Goal: Go to known website: Access a specific website the user already knows

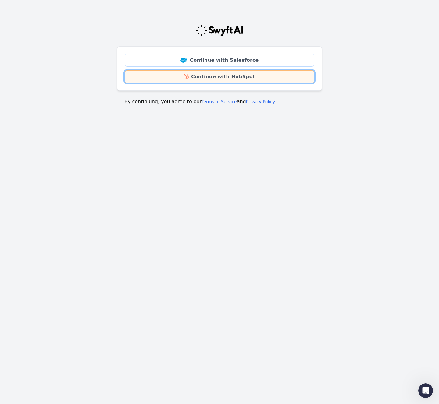
click at [242, 78] on link "Continue with HubSpot" at bounding box center [219, 76] width 189 height 13
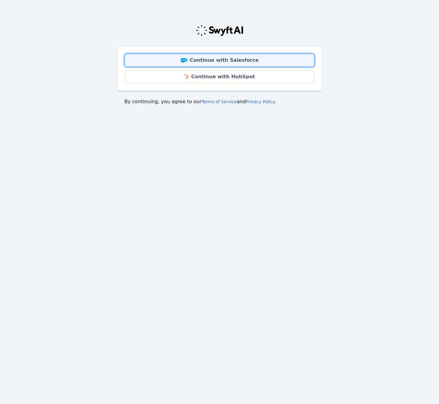
click at [248, 59] on link "Continue with Salesforce" at bounding box center [219, 60] width 189 height 13
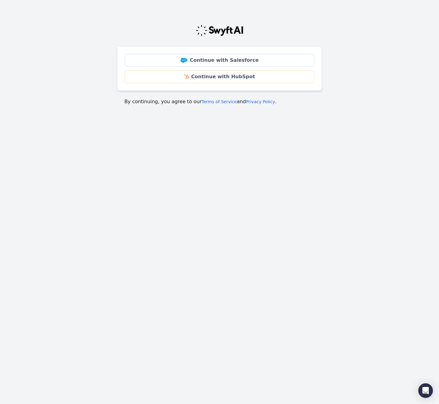
click at [229, 30] on img at bounding box center [219, 30] width 48 height 12
